Goal: Obtain resource: Download file/media

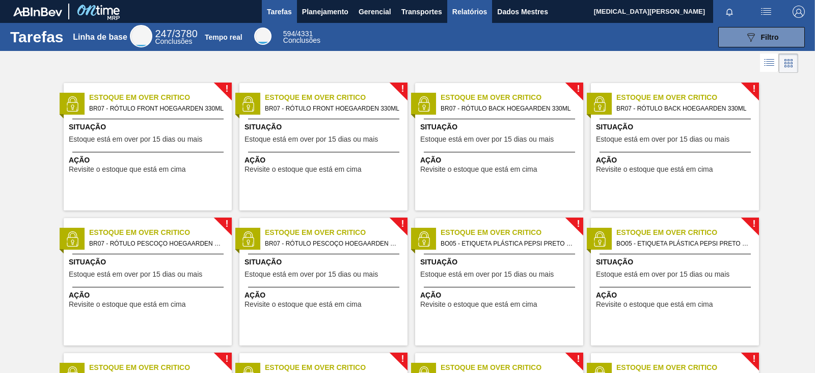
click at [470, 4] on button "Relatórios" at bounding box center [469, 11] width 45 height 23
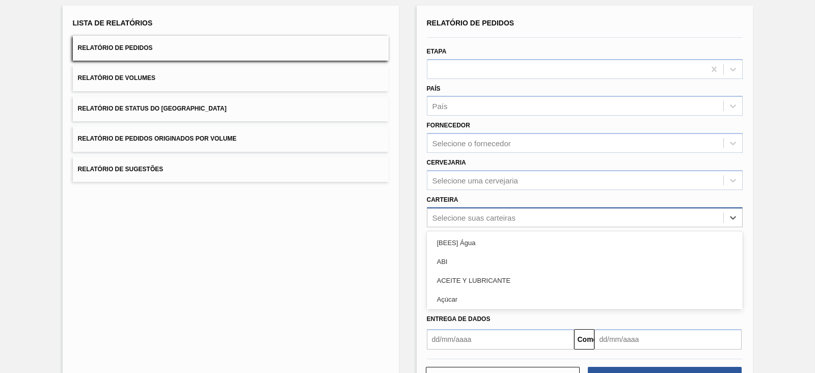
click at [470, 227] on div "option ACEITE Y LUBRICANTE focused, 3 of 101. 101 results available. Use Up and…" at bounding box center [585, 217] width 316 height 20
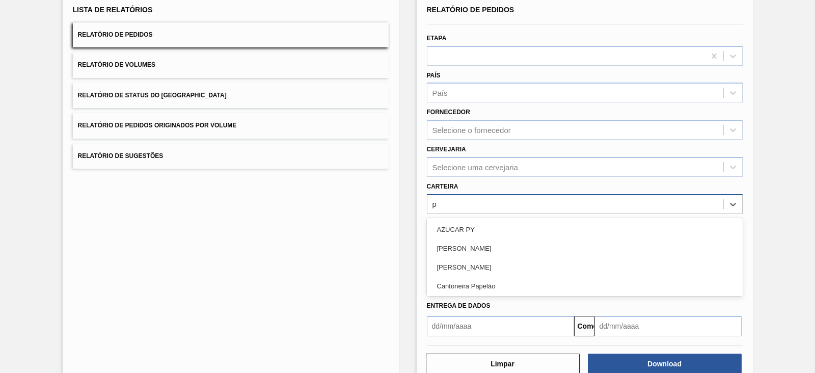
type input "pr"
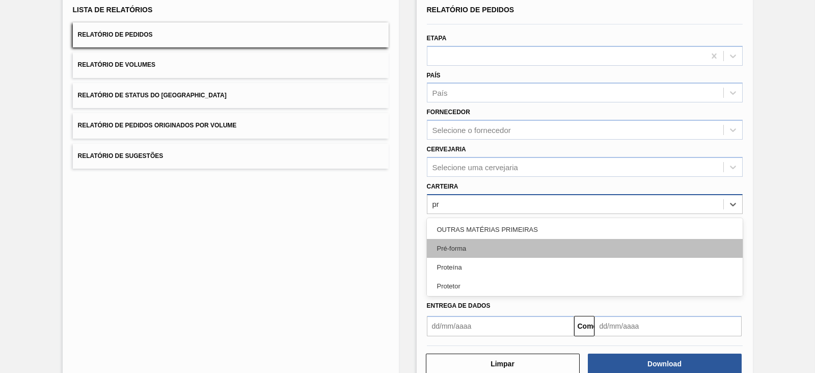
click at [533, 249] on div "Pré-forma" at bounding box center [585, 248] width 316 height 19
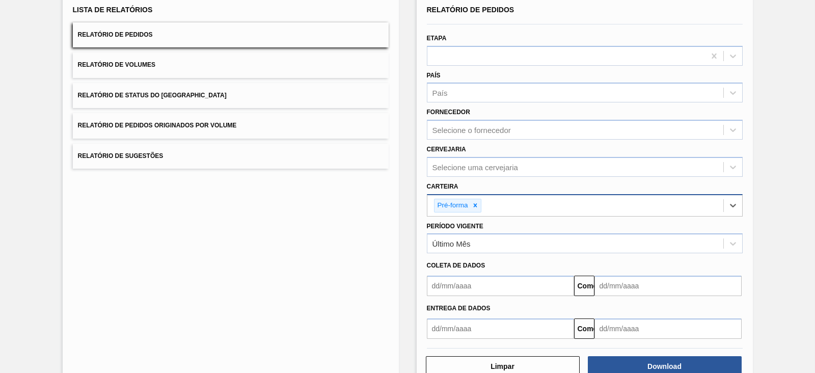
click at [471, 283] on input "text" at bounding box center [500, 286] width 147 height 20
click at [330, 253] on div "Lista de Relatórios Relatório de Pedidos Relatório de Volumes Relatório de Stat…" at bounding box center [231, 189] width 336 height 395
click at [458, 286] on input "text" at bounding box center [500, 286] width 147 height 20
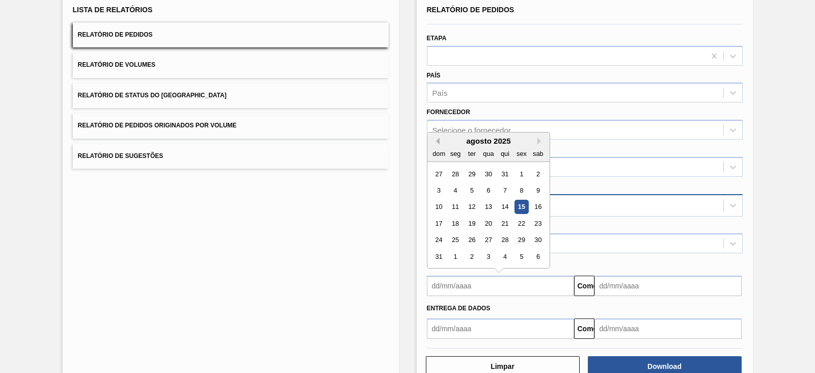
click at [436, 140] on button "Previous Month" at bounding box center [435, 141] width 7 height 7
click at [474, 172] on div "1" at bounding box center [471, 174] width 14 height 14
type input "[DATE]"
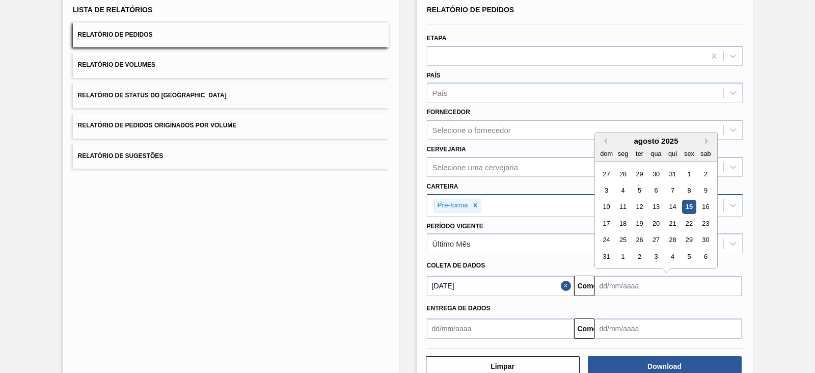
click at [616, 281] on input "text" at bounding box center [667, 286] width 147 height 20
click at [644, 223] on div "19" at bounding box center [639, 223] width 14 height 14
type input "[DATE]"
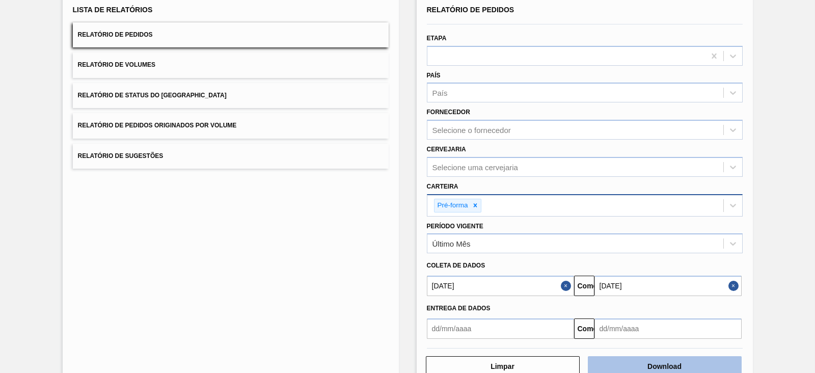
click at [651, 297] on button "Download" at bounding box center [665, 366] width 154 height 20
click at [612, 297] on button "Download" at bounding box center [665, 366] width 154 height 20
